Goal: Task Accomplishment & Management: Manage account settings

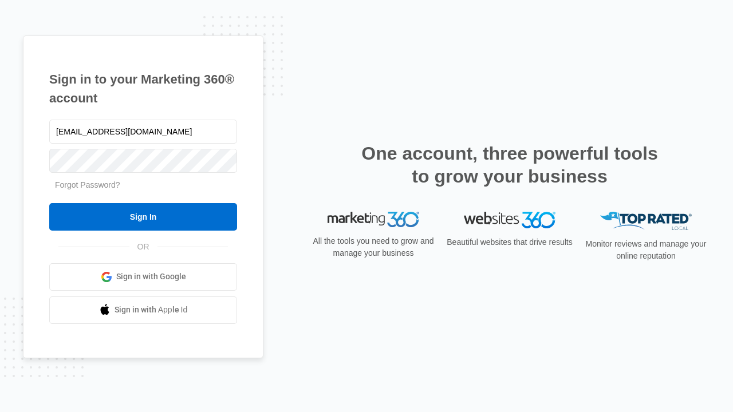
type input "dankie614@gmail.com"
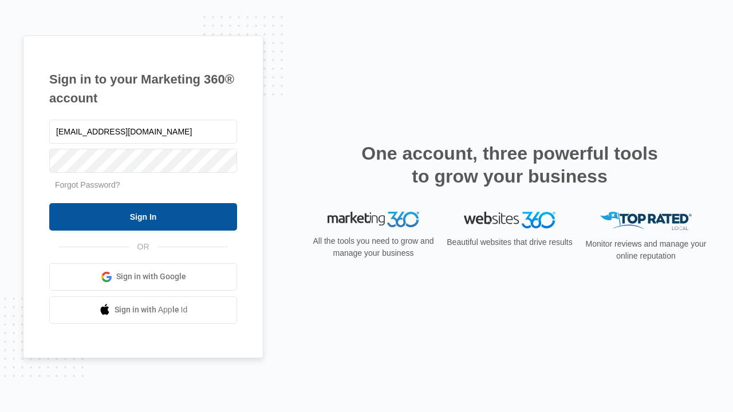
click at [143, 217] on input "Sign In" at bounding box center [143, 216] width 188 height 27
